Goal: Communication & Community: Answer question/provide support

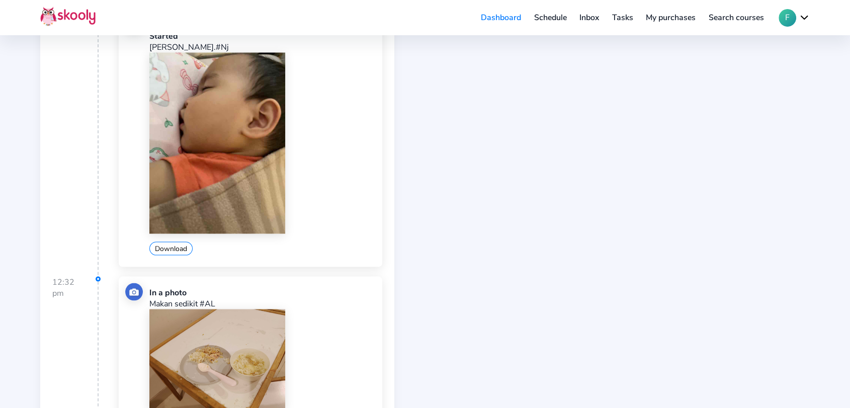
scroll to position [2154, 0]
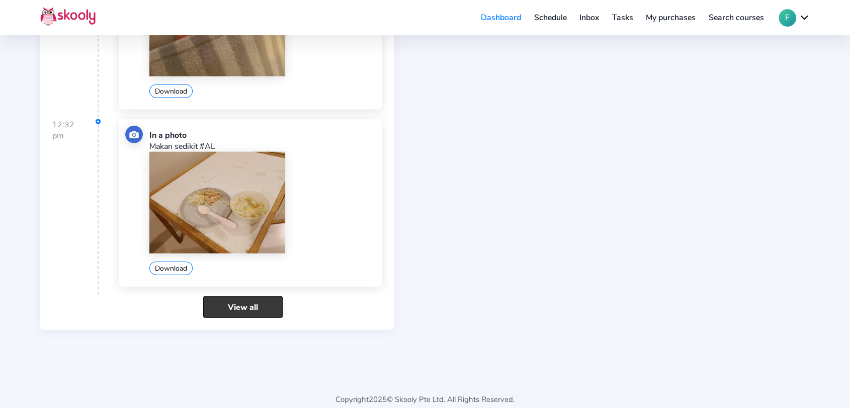
click at [237, 296] on link "View all" at bounding box center [243, 307] width 80 height 22
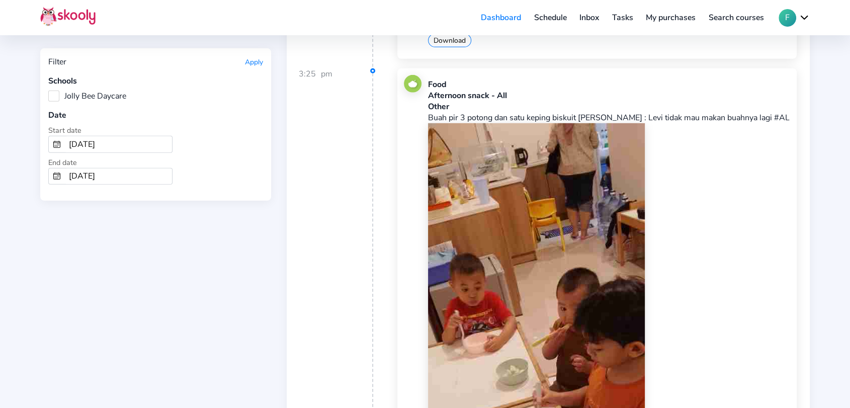
scroll to position [3019, 0]
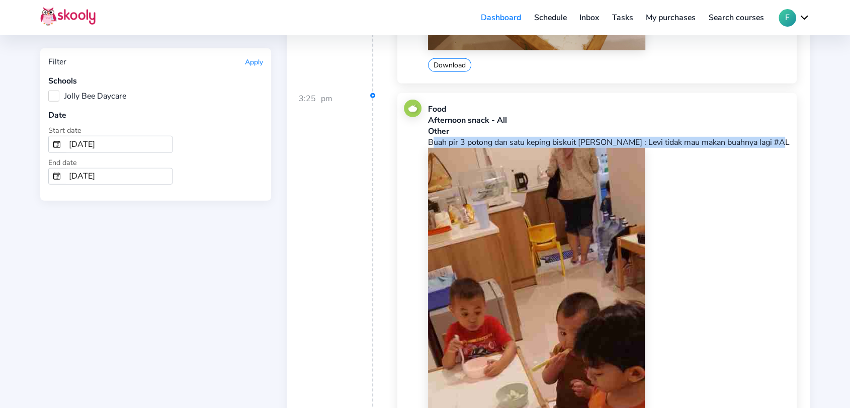
drag, startPoint x: 429, startPoint y: 127, endPoint x: 767, endPoint y: 129, distance: 338.1
click at [767, 137] on p "Buah pir 3 potong dan satu keping biskuit [PERSON_NAME] : Levi tidak mau makan …" at bounding box center [609, 142] width 362 height 11
copy p "Buah pir 3 potong dan satu keping biskuit Marie Note : Levi tidak mau makan bua…"
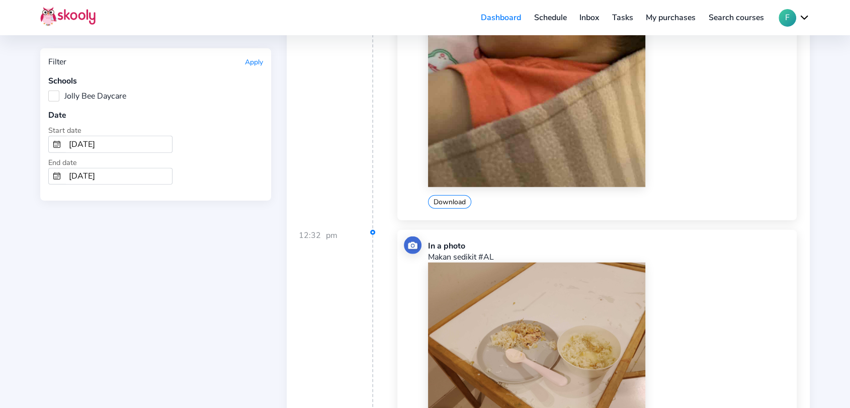
scroll to position [2683, 0]
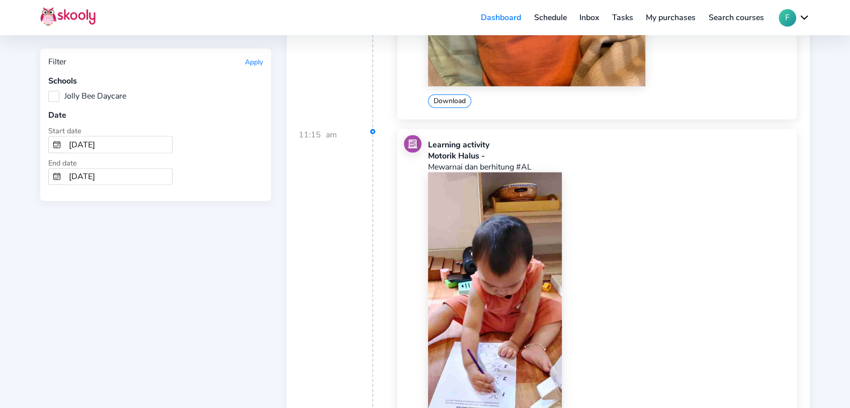
click at [584, 22] on link "Inbox" at bounding box center [589, 18] width 33 height 16
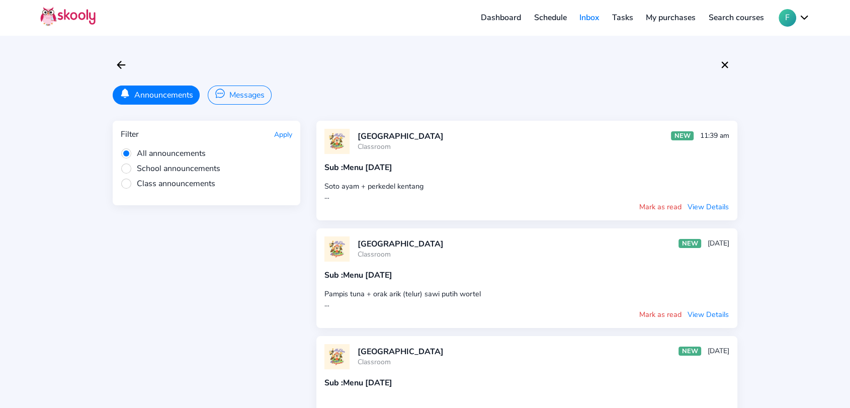
click at [258, 94] on button "Messages" at bounding box center [239, 95] width 63 height 19
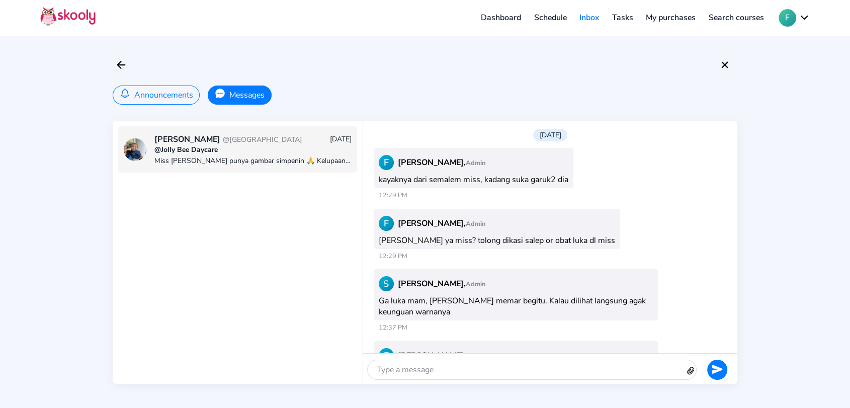
click at [542, 370] on div at bounding box center [527, 369] width 318 height 19
click at [729, 369] on div at bounding box center [715, 372] width 37 height 24
click at [725, 370] on button at bounding box center [717, 370] width 20 height 20
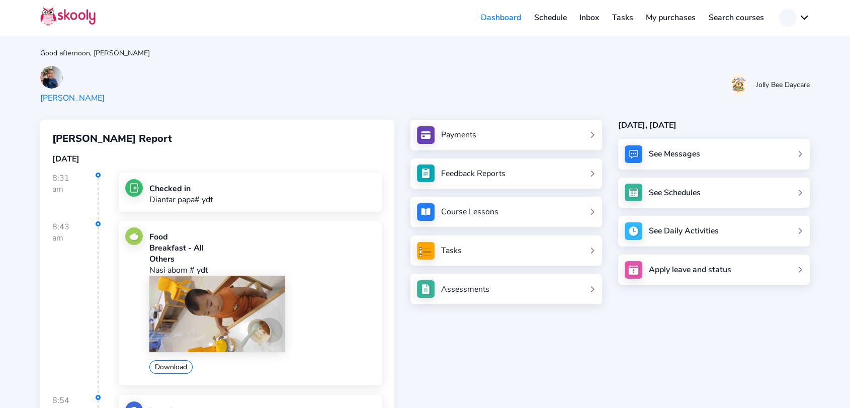
click at [579, 23] on link "Inbox" at bounding box center [589, 18] width 33 height 16
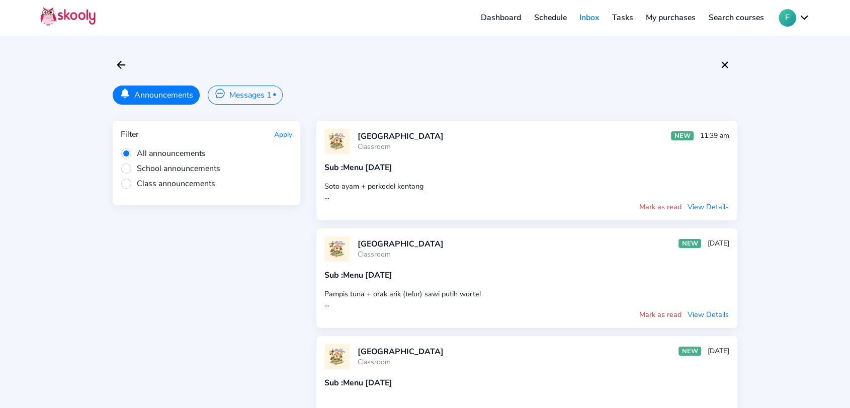
click at [254, 91] on button "Messages 1 •" at bounding box center [245, 95] width 74 height 19
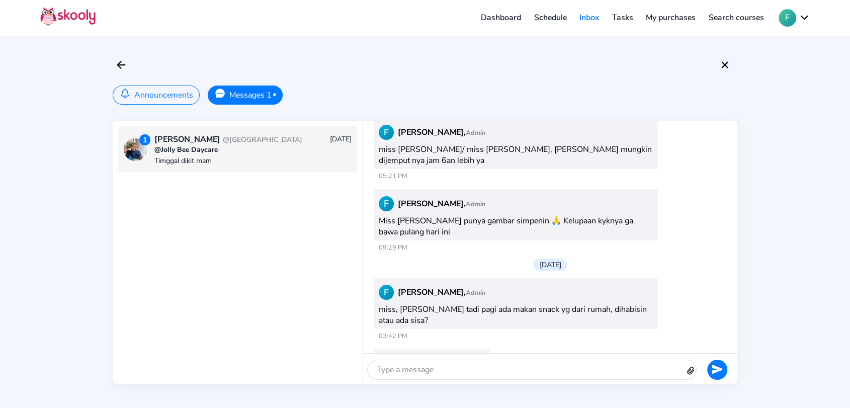
scroll to position [1533, 0]
click at [474, 369] on div at bounding box center [527, 369] width 318 height 19
click at [710, 368] on button at bounding box center [717, 370] width 20 height 20
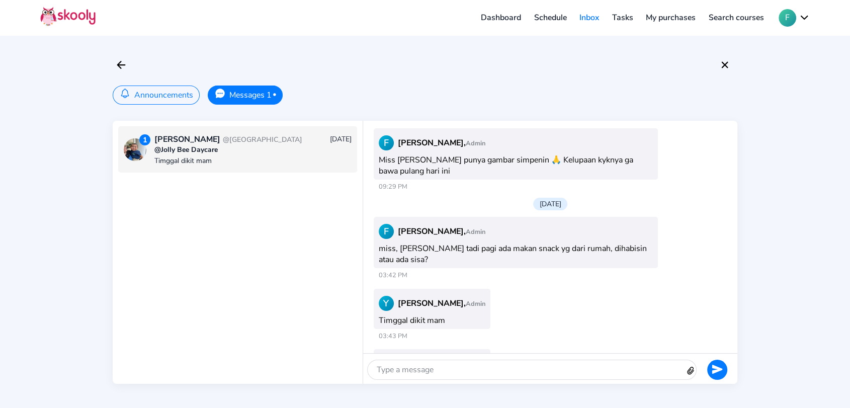
click at [173, 101] on button "Announcements" at bounding box center [156, 95] width 87 height 19
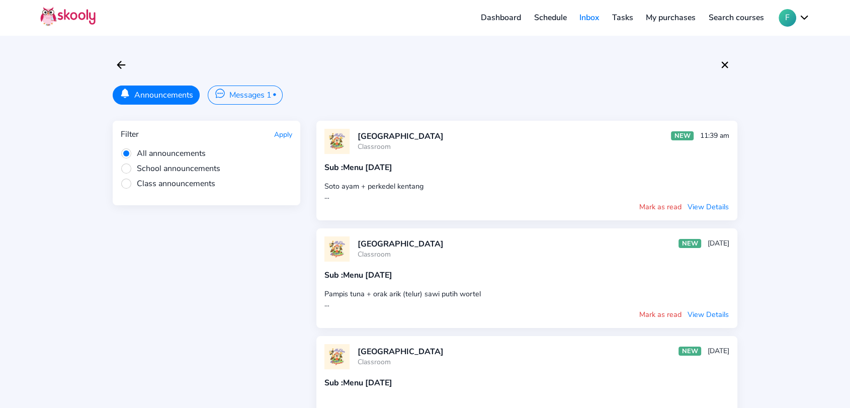
click at [223, 92] on icon "Chatbubble Ellipses" at bounding box center [220, 93] width 11 height 11
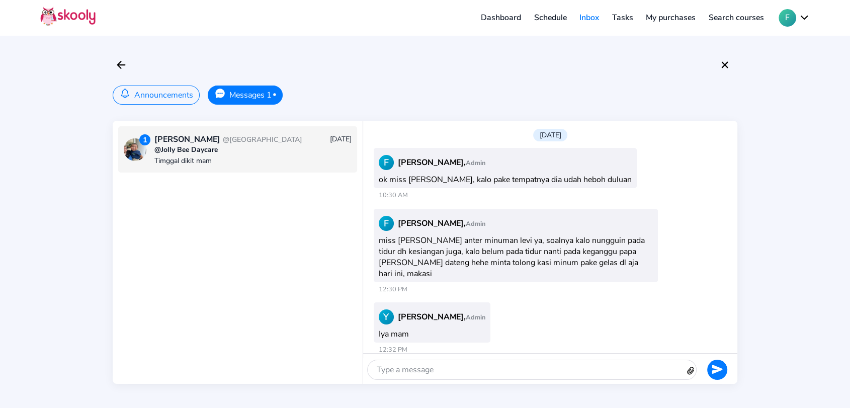
click at [503, 22] on link "Dashboard" at bounding box center [500, 18] width 53 height 16
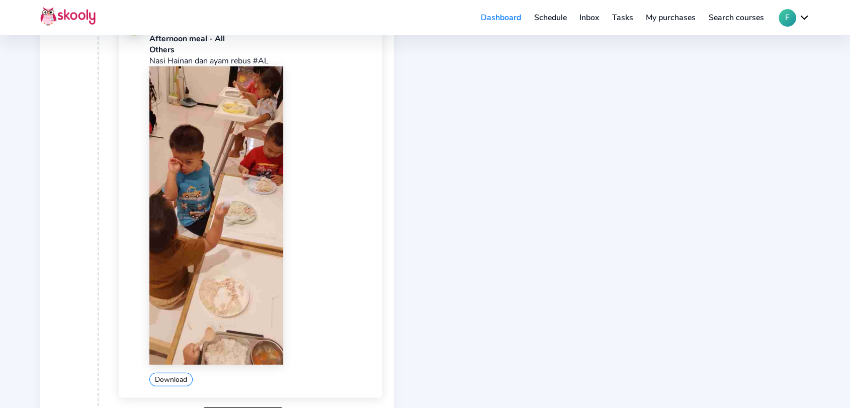
scroll to position [2958, 0]
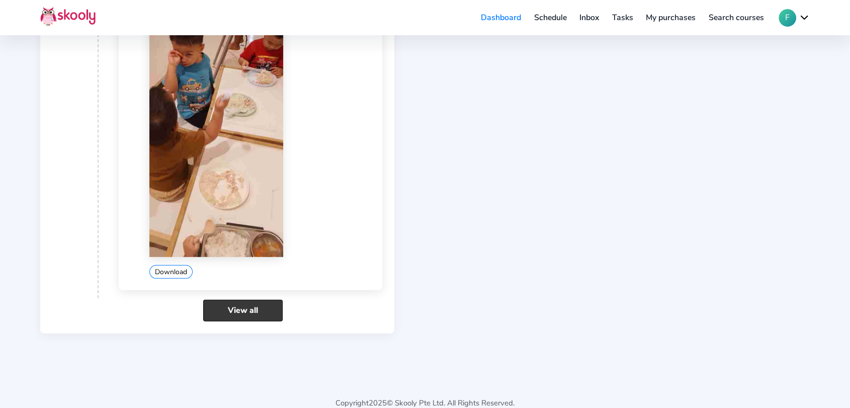
click at [239, 300] on link "View all" at bounding box center [243, 311] width 80 height 22
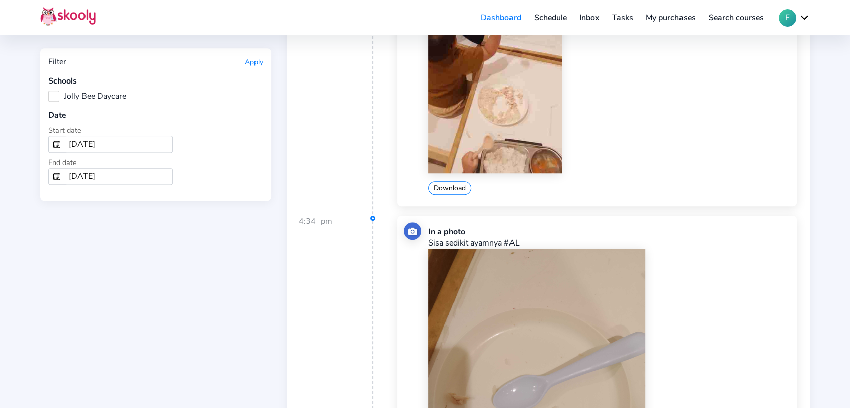
scroll to position [4707, 0]
